Goal: Task Accomplishment & Management: Complete application form

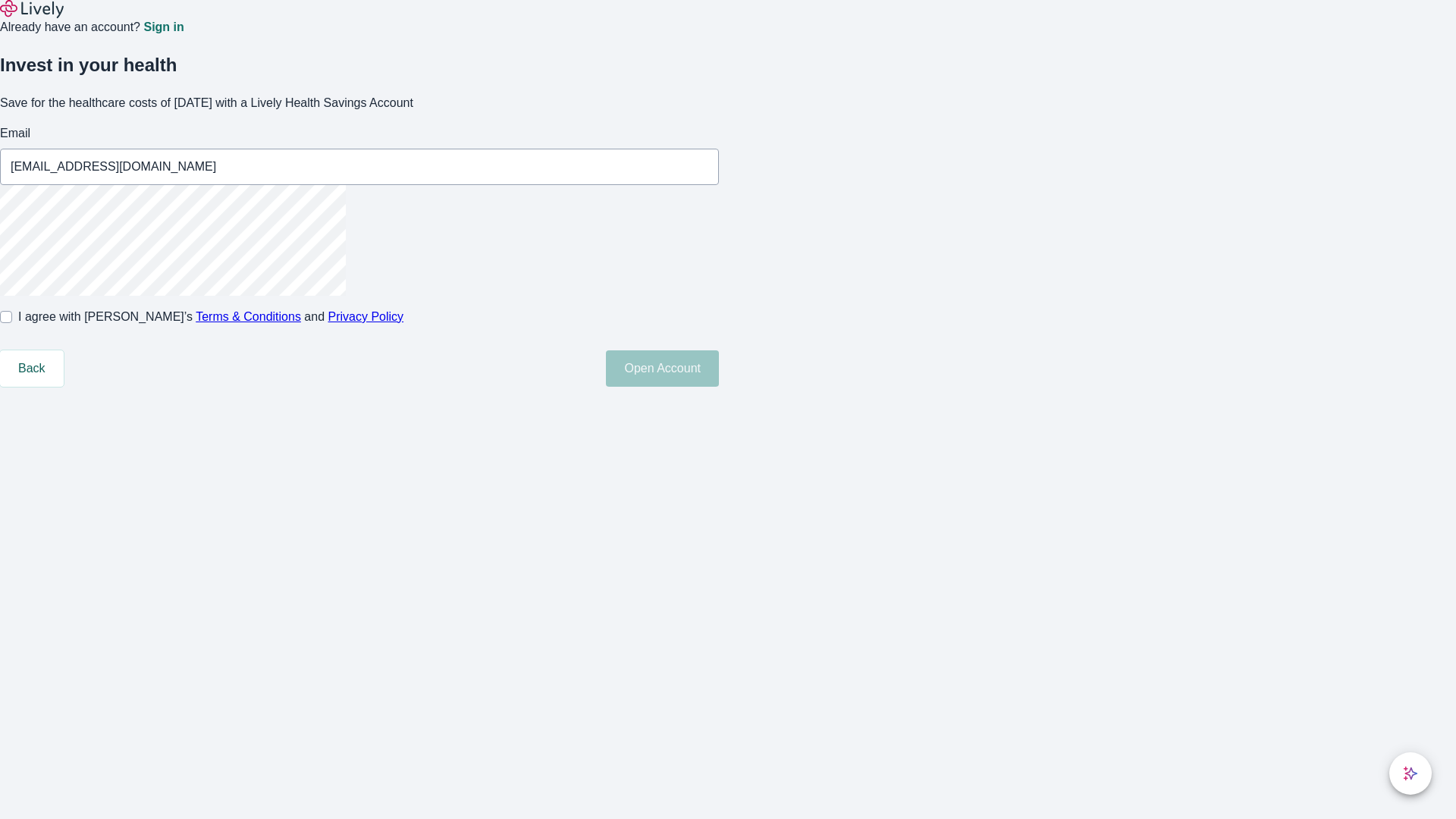
click at [12, 323] on input "I agree with Lively’s Terms & Conditions and Privacy Policy" at bounding box center [6, 317] width 12 height 12
checkbox input "true"
click at [719, 387] on button "Open Account" at bounding box center [663, 368] width 113 height 36
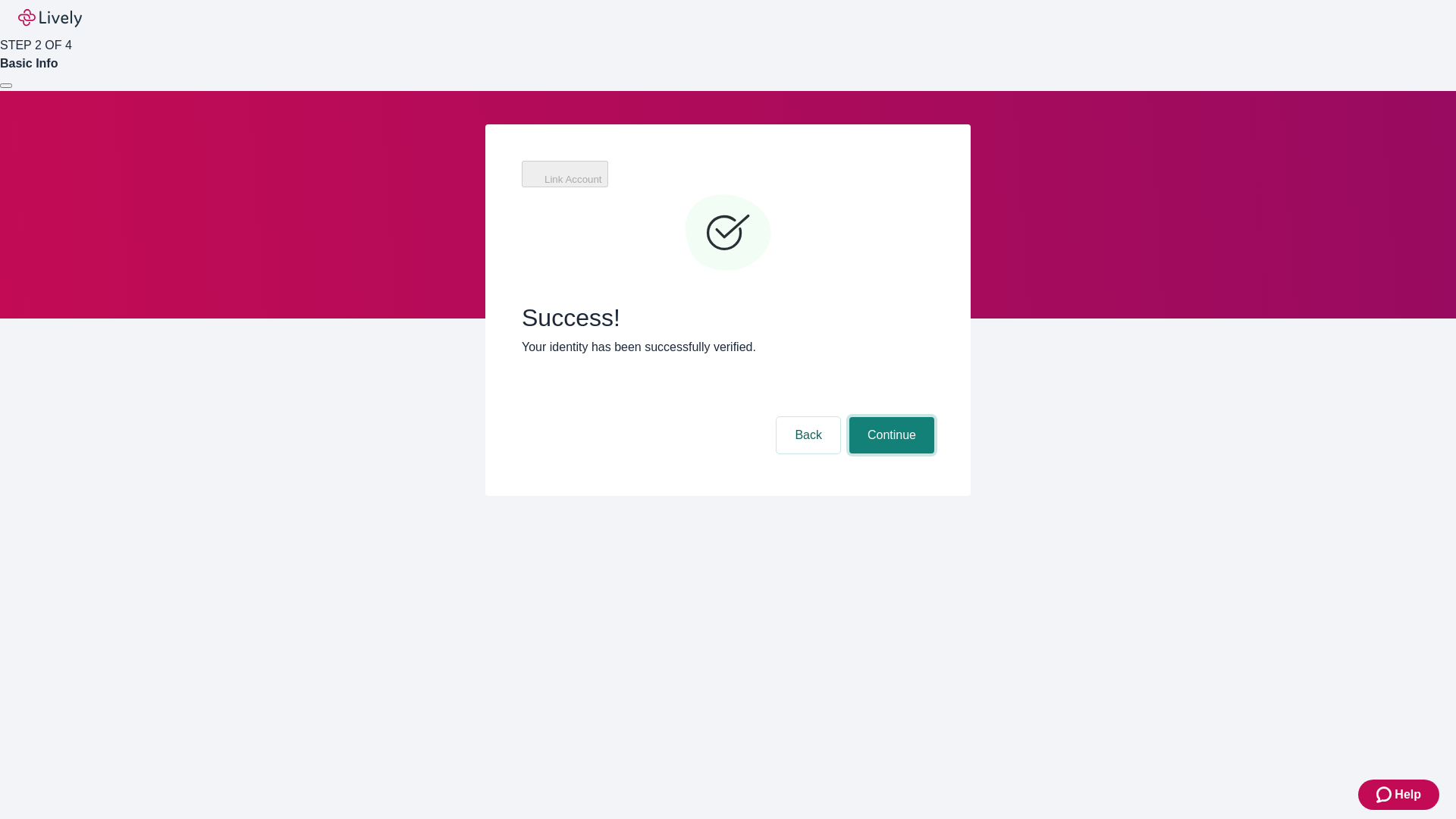
click at [889, 417] on button "Continue" at bounding box center [892, 435] width 85 height 36
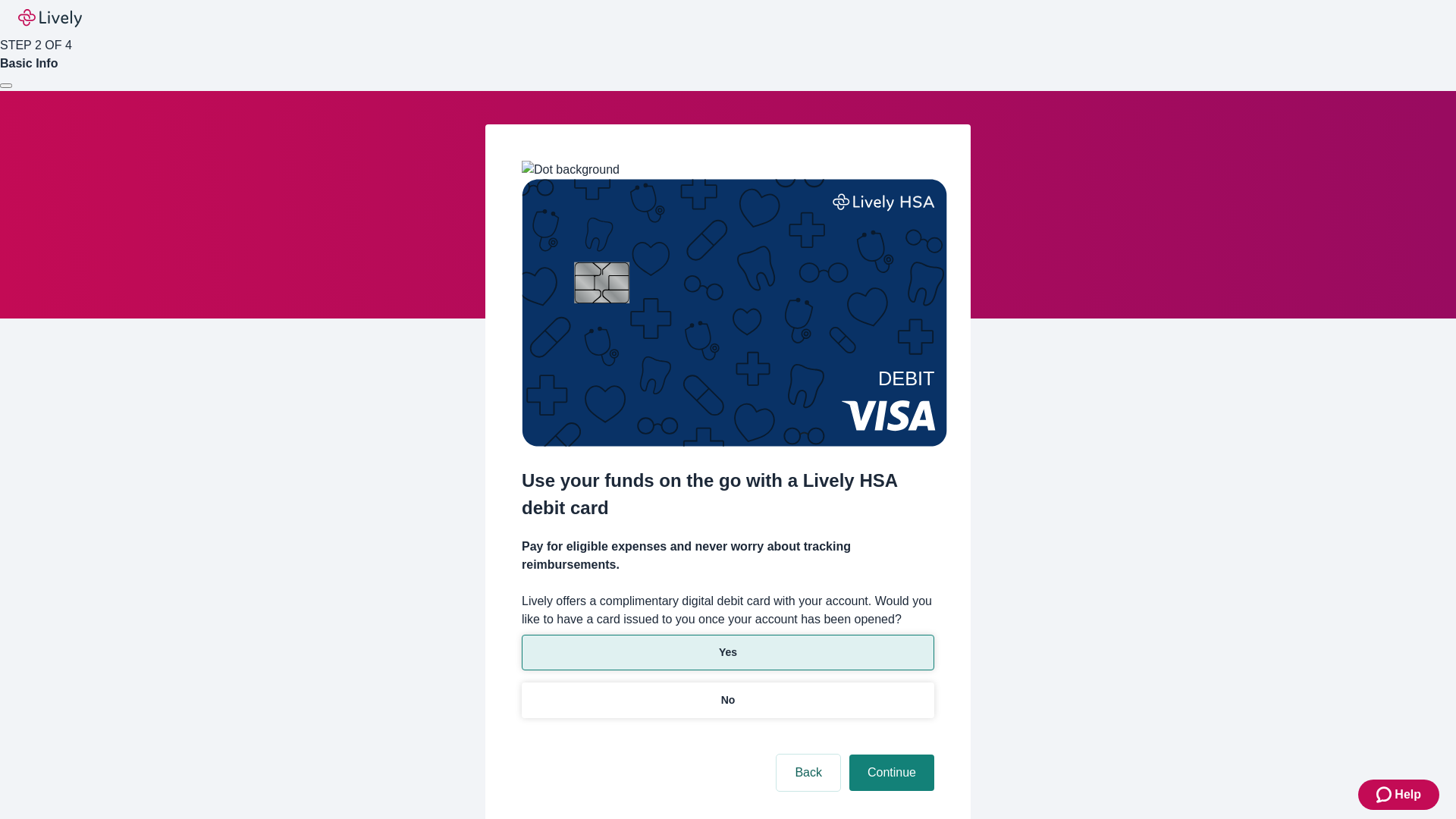
click at [728, 645] on p "Yes" at bounding box center [728, 653] width 19 height 16
click at [889, 755] on button "Continue" at bounding box center [892, 773] width 85 height 36
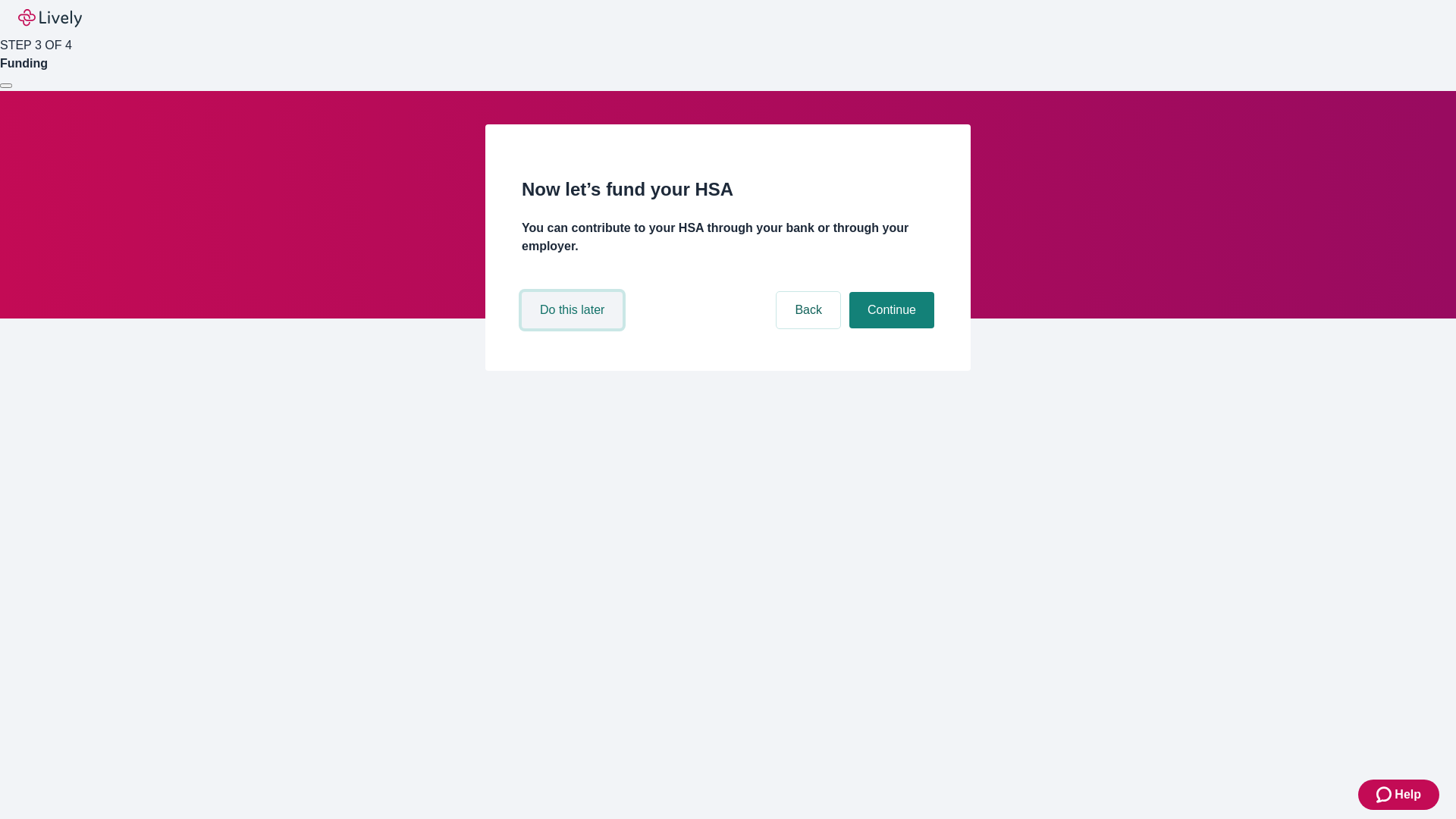
click at [574, 328] on button "Do this later" at bounding box center [572, 310] width 101 height 36
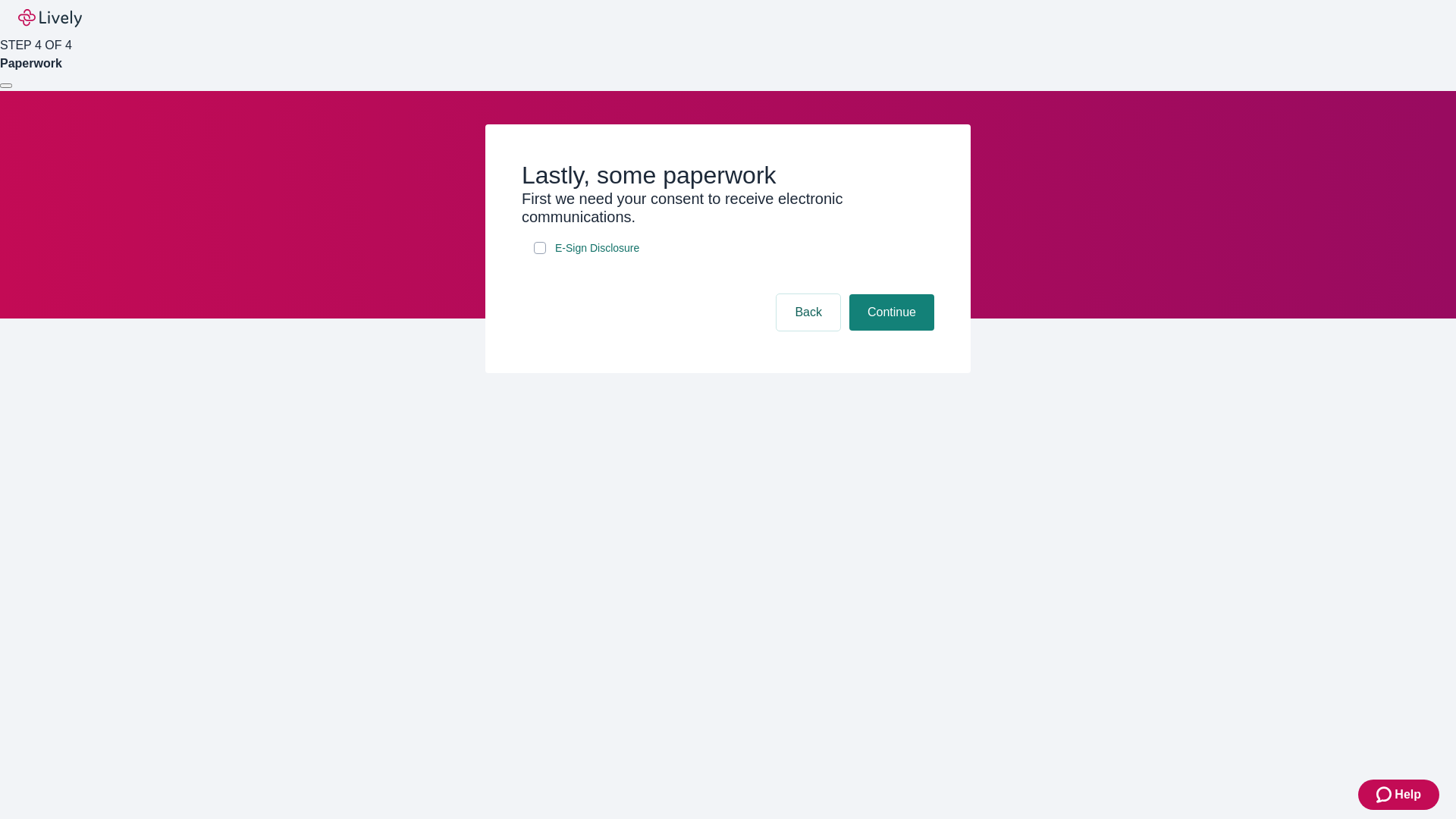
click at [540, 254] on input "E-Sign Disclosure" at bounding box center [540, 248] width 12 height 12
checkbox input "true"
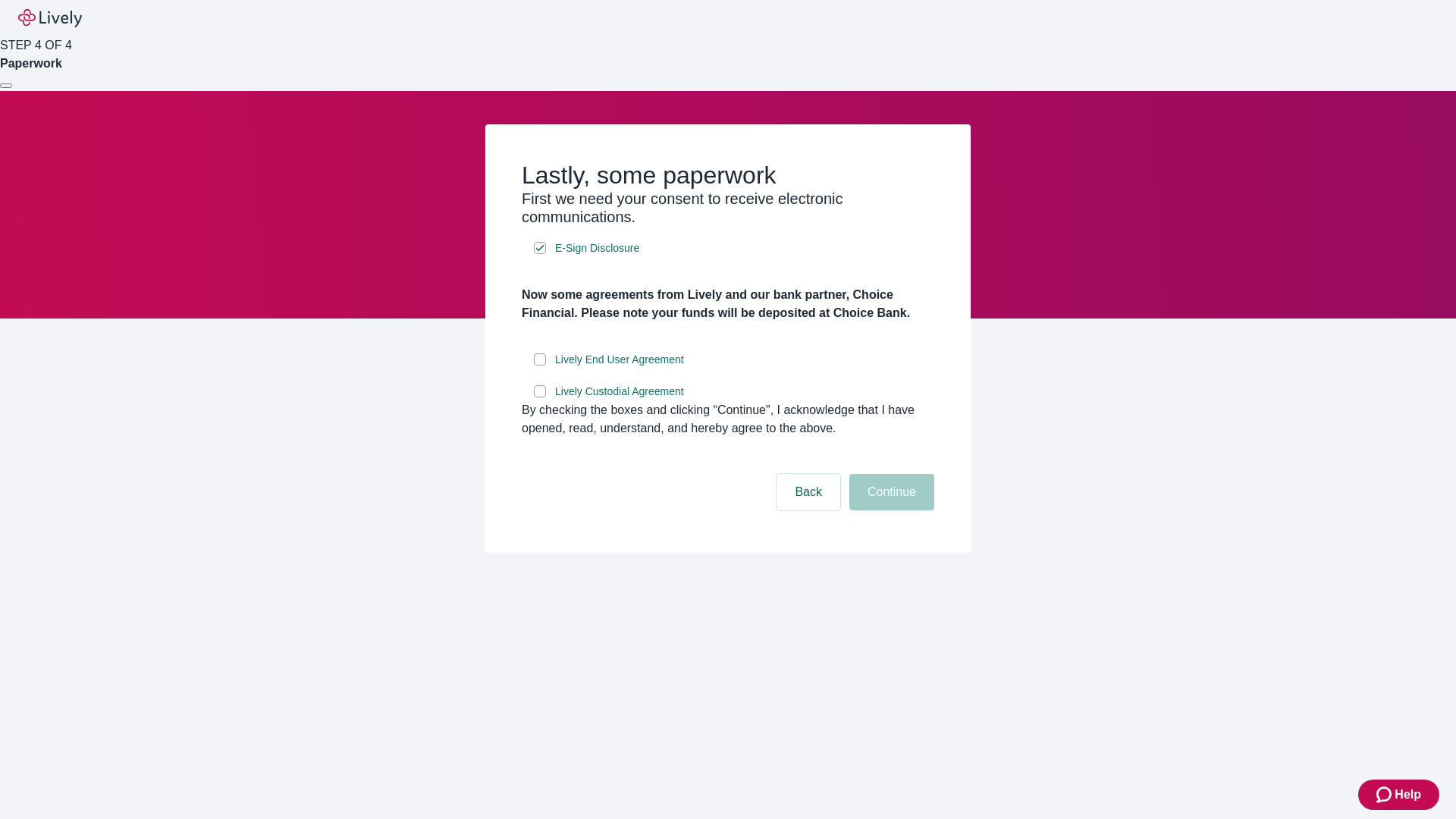
click at [540, 365] on input "Lively End User Agreement" at bounding box center [540, 360] width 12 height 12
checkbox input "true"
click at [540, 397] on input "Lively Custodial Agreement" at bounding box center [540, 392] width 12 height 12
checkbox input "true"
click at [889, 510] on button "Continue" at bounding box center [892, 492] width 85 height 36
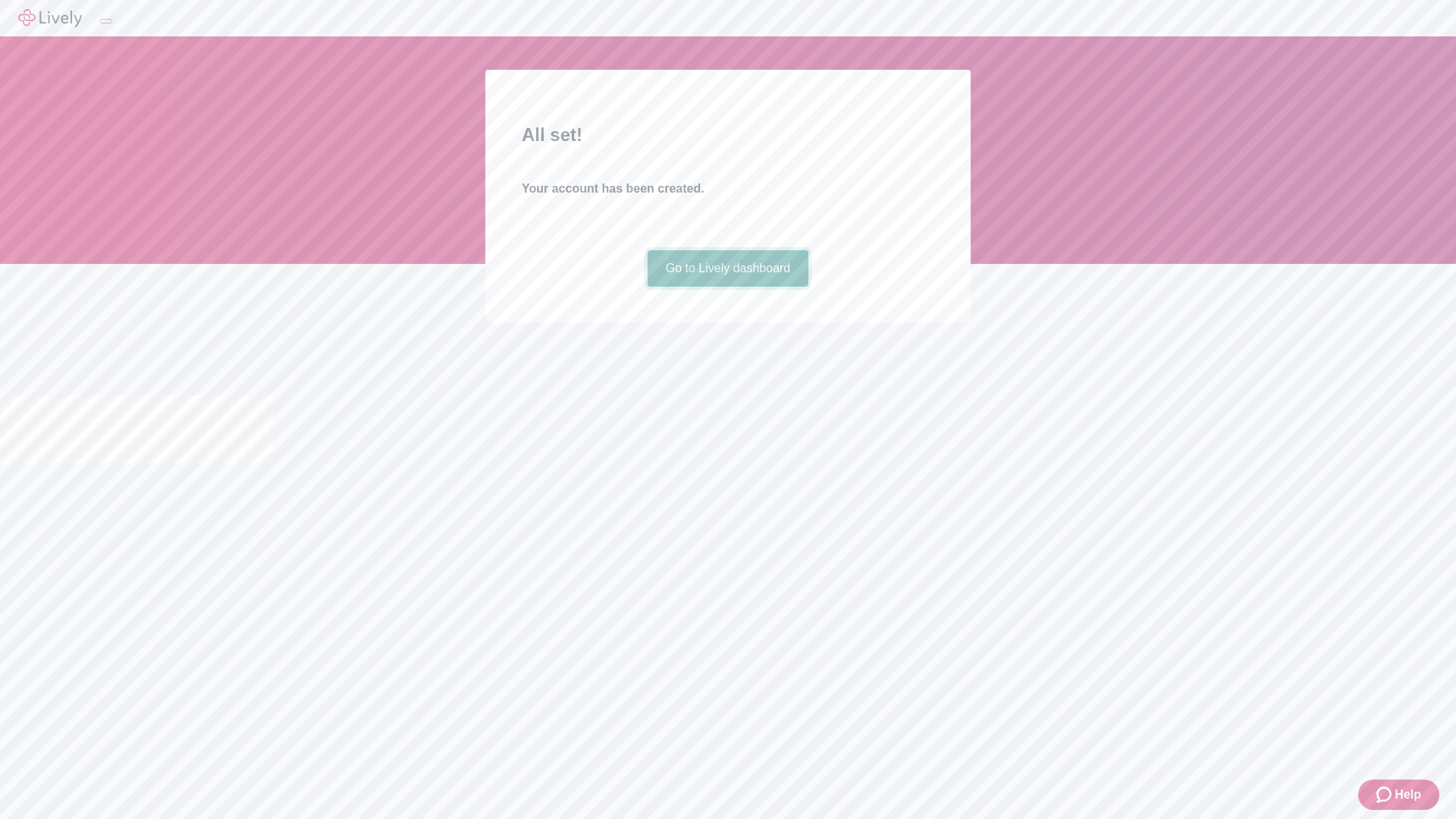
click at [728, 286] on link "Go to Lively dashboard" at bounding box center [728, 268] width 162 height 36
